Goal: Task Accomplishment & Management: Manage account settings

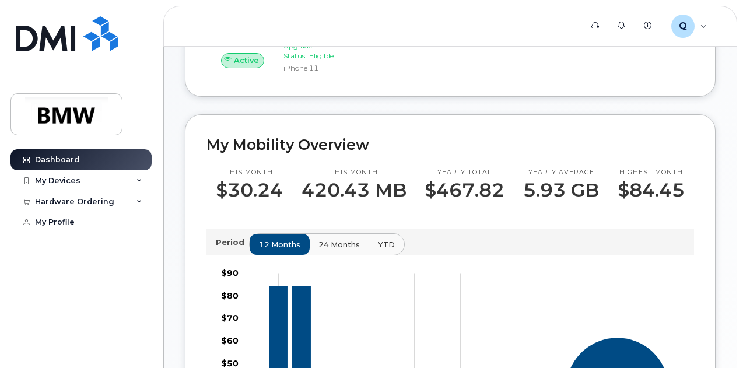
scroll to position [175, 0]
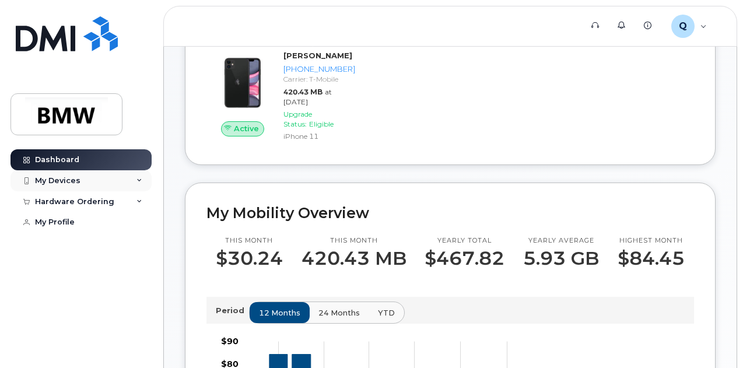
click at [93, 178] on div "My Devices" at bounding box center [81, 180] width 141 height 21
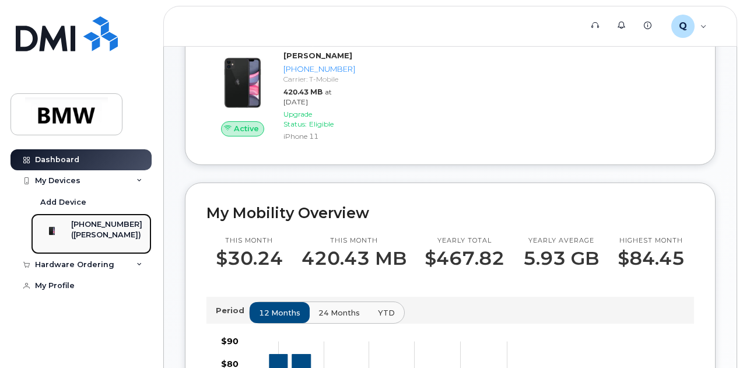
click at [96, 238] on div "([PERSON_NAME])" at bounding box center [106, 235] width 71 height 11
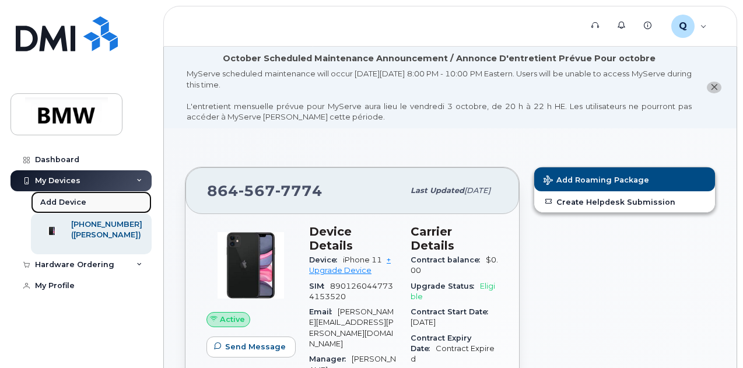
click at [76, 197] on div "Add Device" at bounding box center [63, 202] width 46 height 11
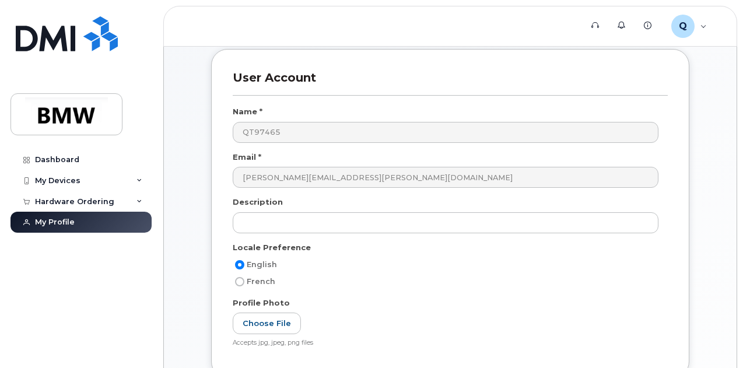
scroll to position [175, 0]
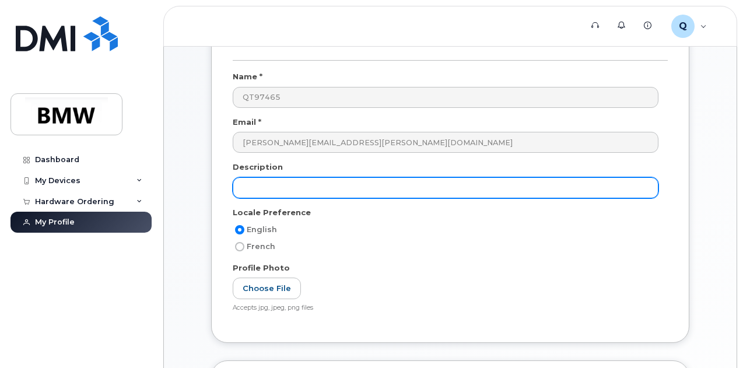
click at [253, 188] on input "text" at bounding box center [446, 187] width 426 height 21
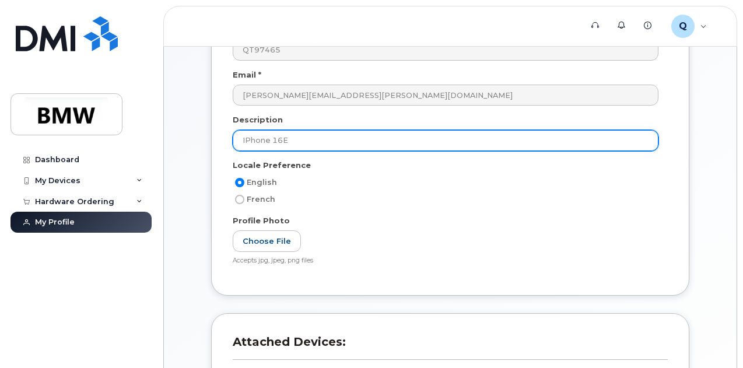
scroll to position [233, 0]
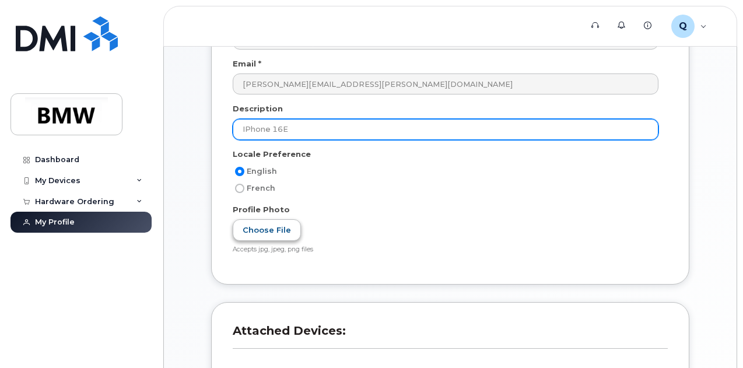
type input "IPhone 16E"
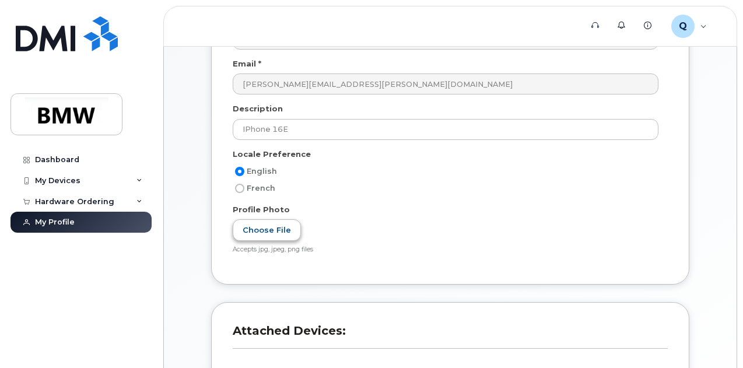
click at [271, 232] on label "Choose File" at bounding box center [267, 230] width 68 height 22
click at [0, 0] on input "Choose File" at bounding box center [0, 0] width 0 height 0
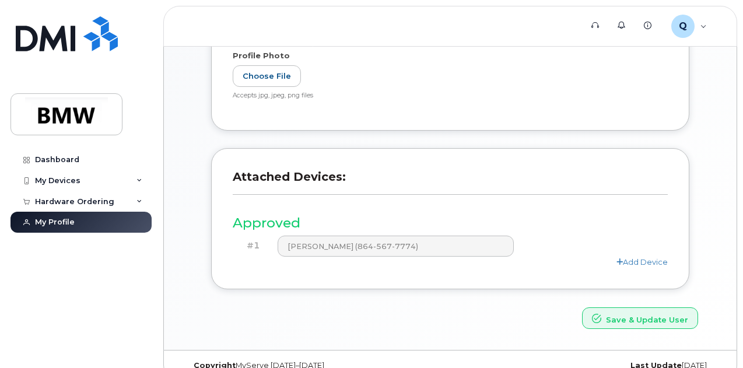
scroll to position [404, 0]
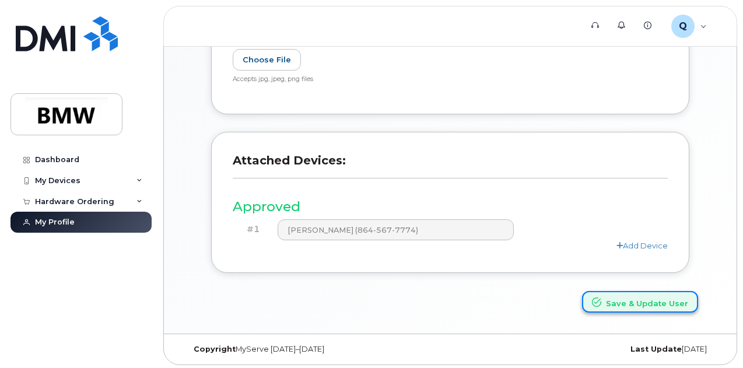
click at [623, 304] on button "Save & Update User" at bounding box center [640, 302] width 116 height 22
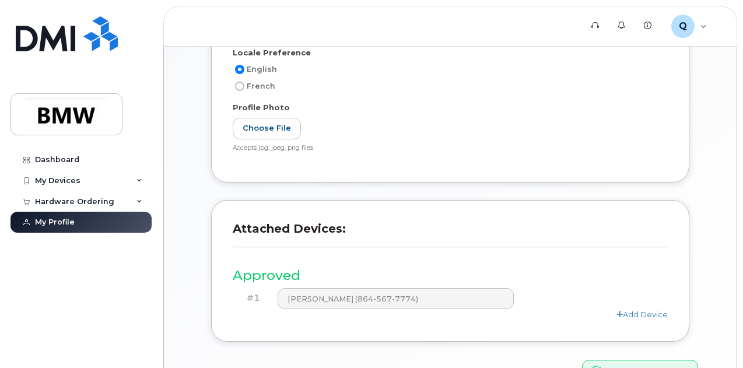
scroll to position [454, 0]
